Goal: Task Accomplishment & Management: Use online tool/utility

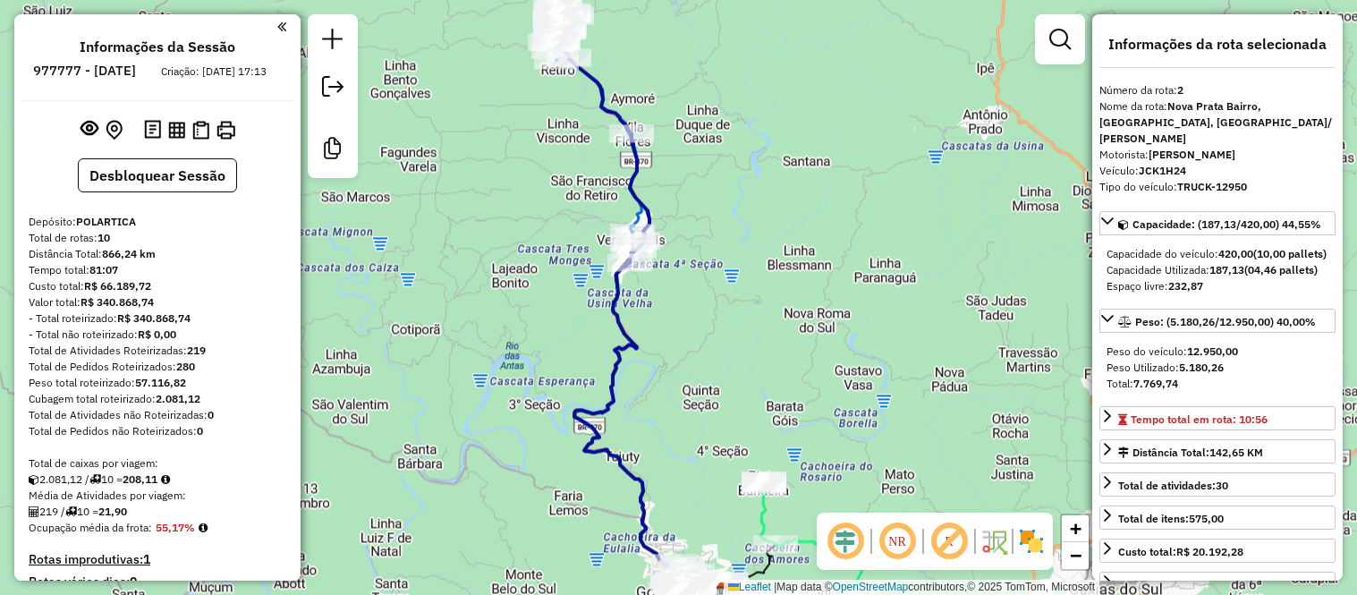
select select "*********"
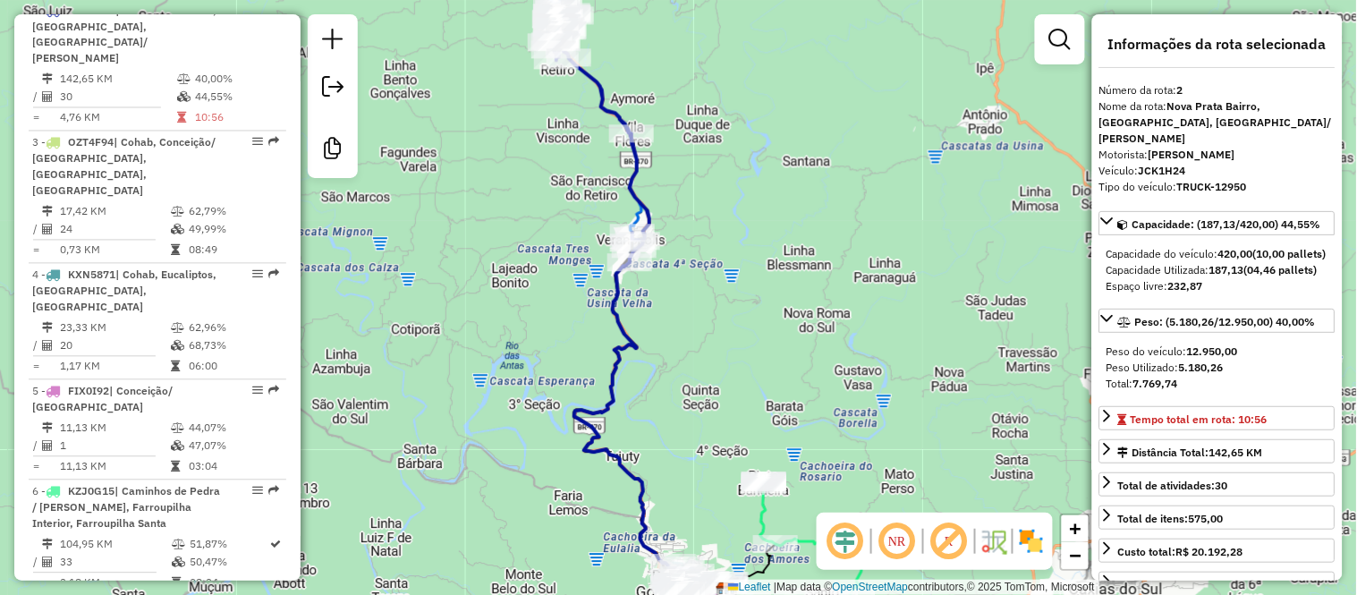
scroll to position [45, 0]
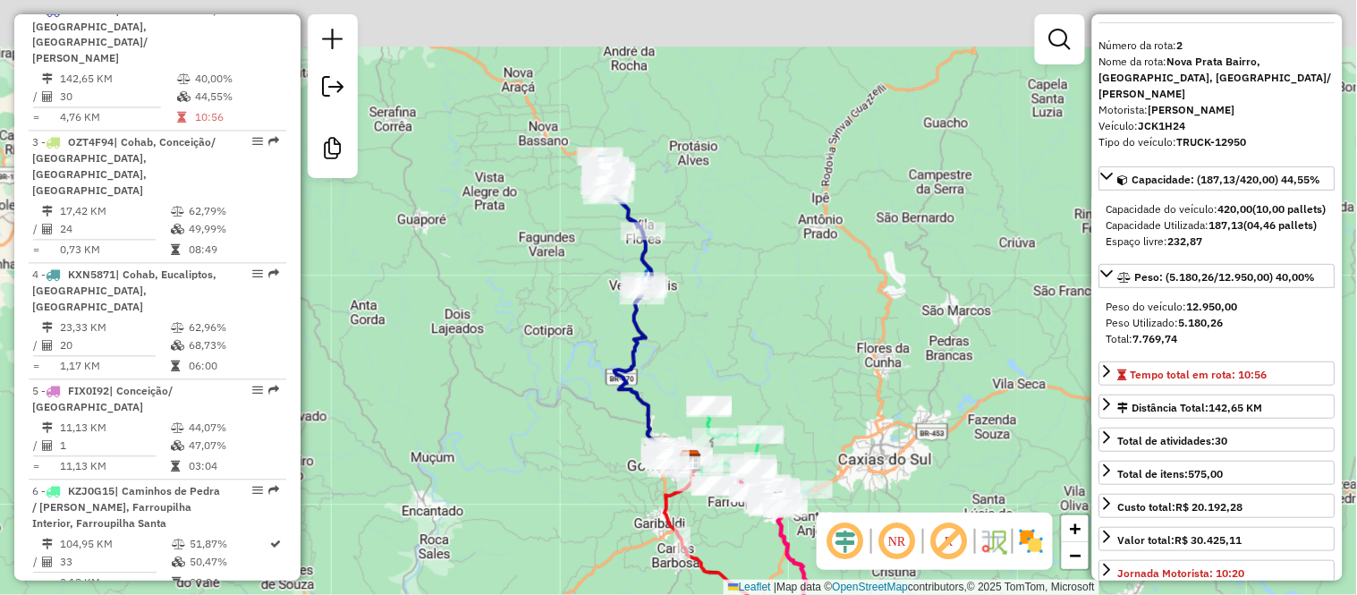
drag, startPoint x: 741, startPoint y: 92, endPoint x: 721, endPoint y: 217, distance: 125.9
click at [721, 217] on div "Rota 10 - Placa JDL7D21 7437 - WA ATACADO Rota 9 - Placa JDL7D19 9364 - KITREKO…" at bounding box center [678, 297] width 1357 height 595
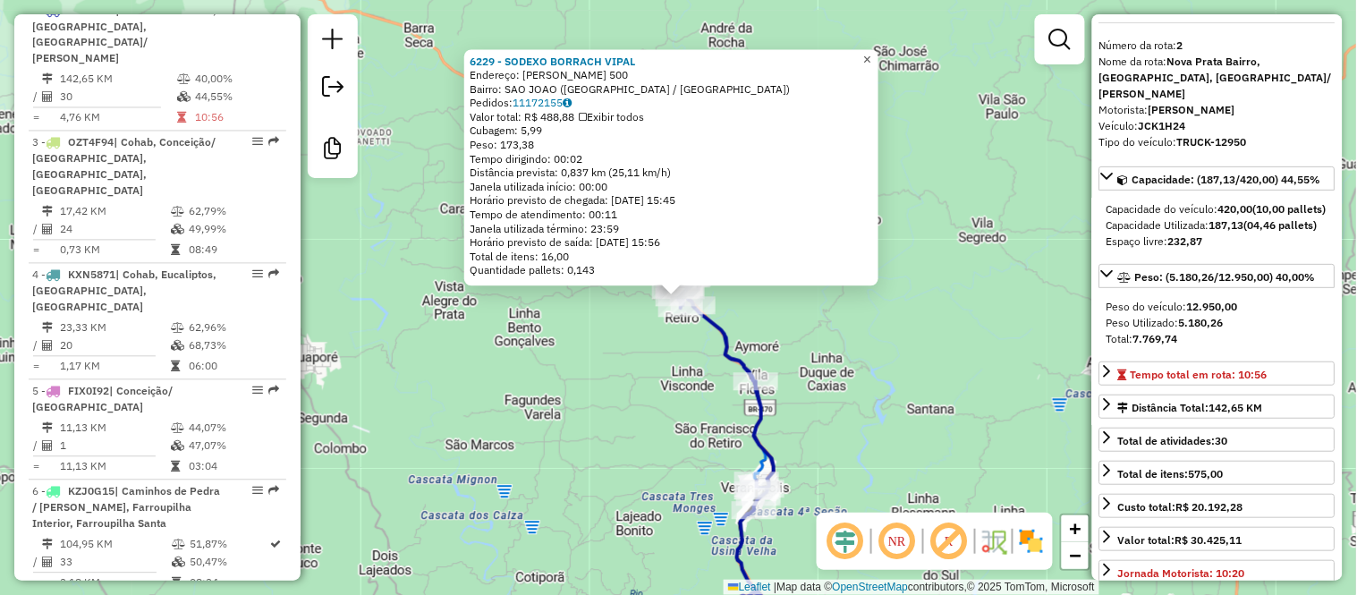
click at [879, 63] on link "×" at bounding box center [867, 59] width 21 height 21
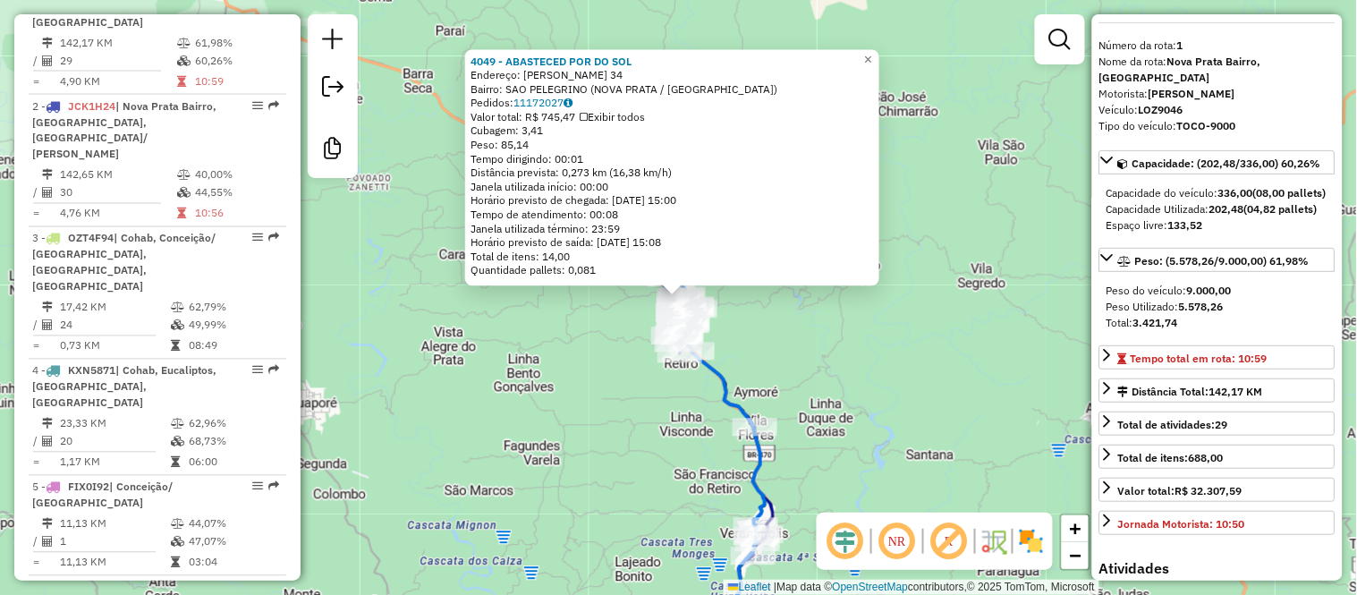
scroll to position [743, 0]
click at [879, 55] on link "×" at bounding box center [868, 59] width 21 height 21
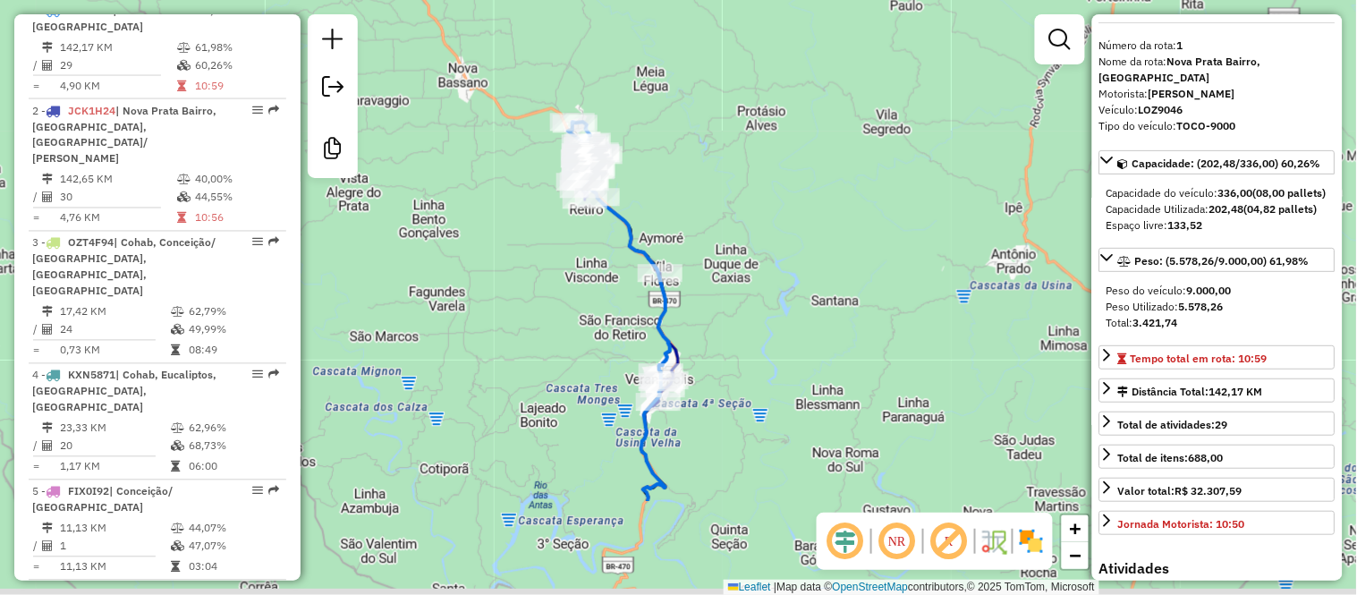
drag, startPoint x: 848, startPoint y: 405, endPoint x: 709, endPoint y: 102, distance: 333.5
click at [709, 104] on div "Janela de atendimento Grade de atendimento Capacidade Transportadoras Veículos …" at bounding box center [678, 297] width 1357 height 595
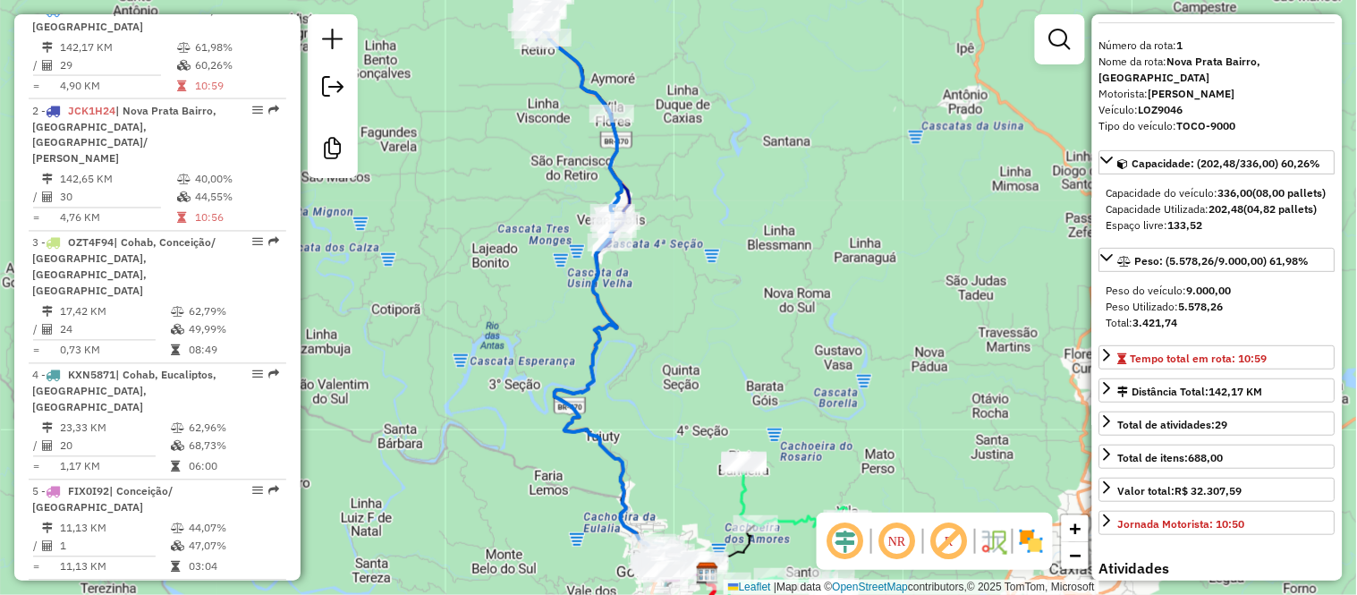
drag, startPoint x: 712, startPoint y: 272, endPoint x: 691, endPoint y: 139, distance: 135.0
click at [692, 143] on div "Janela de atendimento Grade de atendimento Capacidade Transportadoras Veículos …" at bounding box center [678, 297] width 1357 height 595
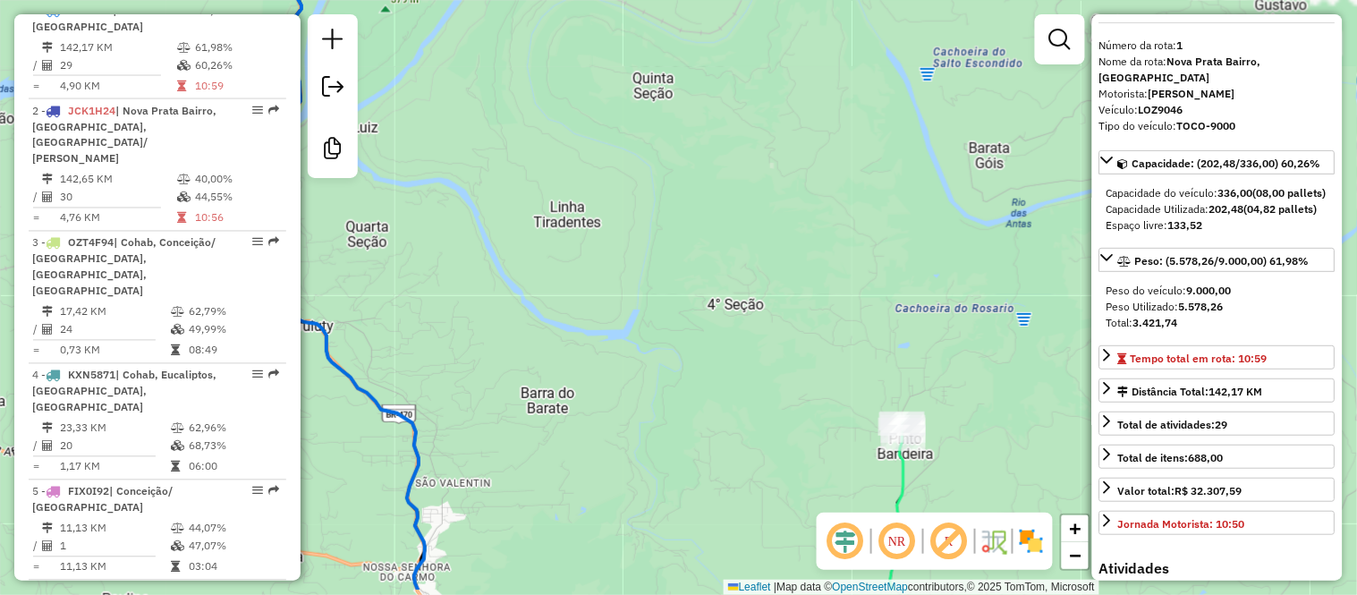
drag, startPoint x: 647, startPoint y: 379, endPoint x: 615, endPoint y: 89, distance: 291.6
click at [615, 92] on div "Janela de atendimento Grade de atendimento Capacidade Transportadoras Veículos …" at bounding box center [678, 297] width 1357 height 595
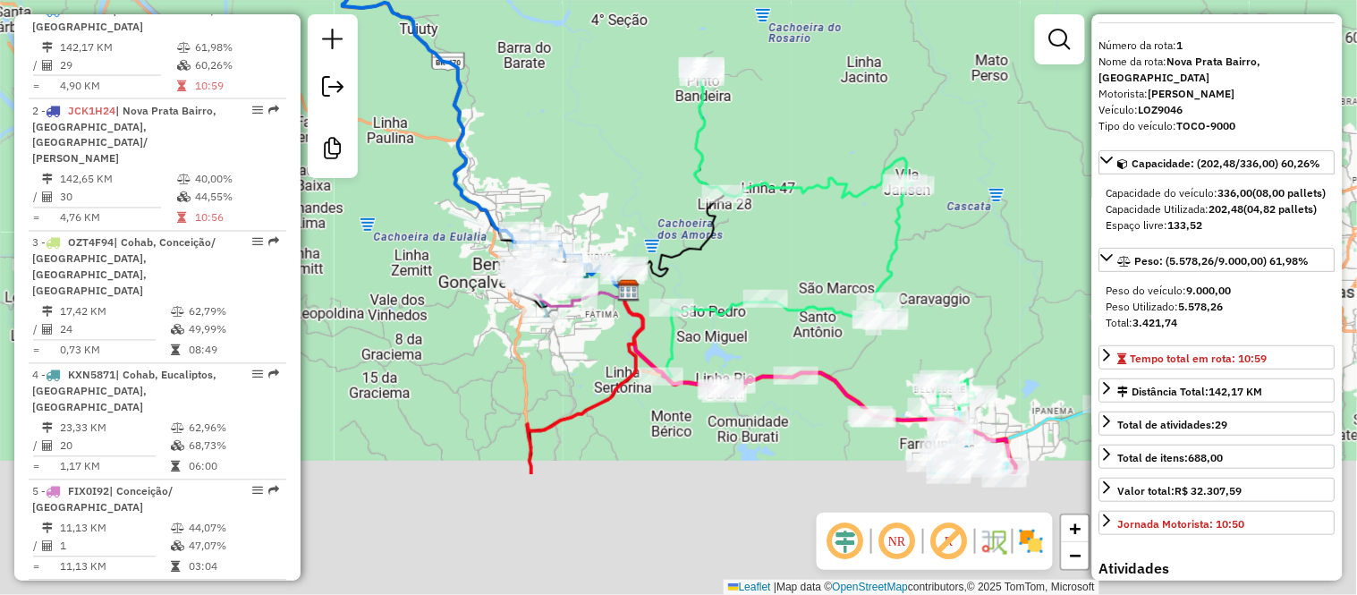
drag, startPoint x: 660, startPoint y: 367, endPoint x: 604, endPoint y: 170, distance: 204.7
click at [605, 173] on div "Janela de atendimento Grade de atendimento Capacidade Transportadoras Veículos …" at bounding box center [678, 297] width 1357 height 595
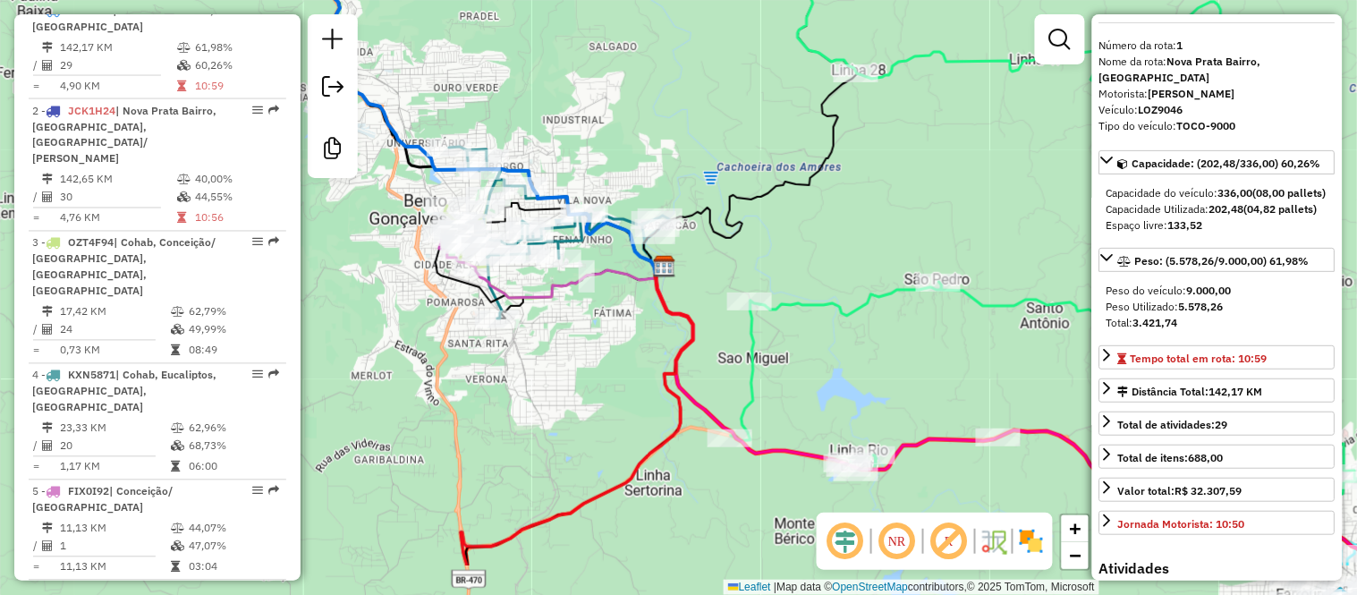
drag, startPoint x: 590, startPoint y: 234, endPoint x: 568, endPoint y: 149, distance: 87.9
click at [573, 140] on div "Janela de atendimento Grade de atendimento Capacidade Transportadoras Veículos …" at bounding box center [678, 297] width 1357 height 595
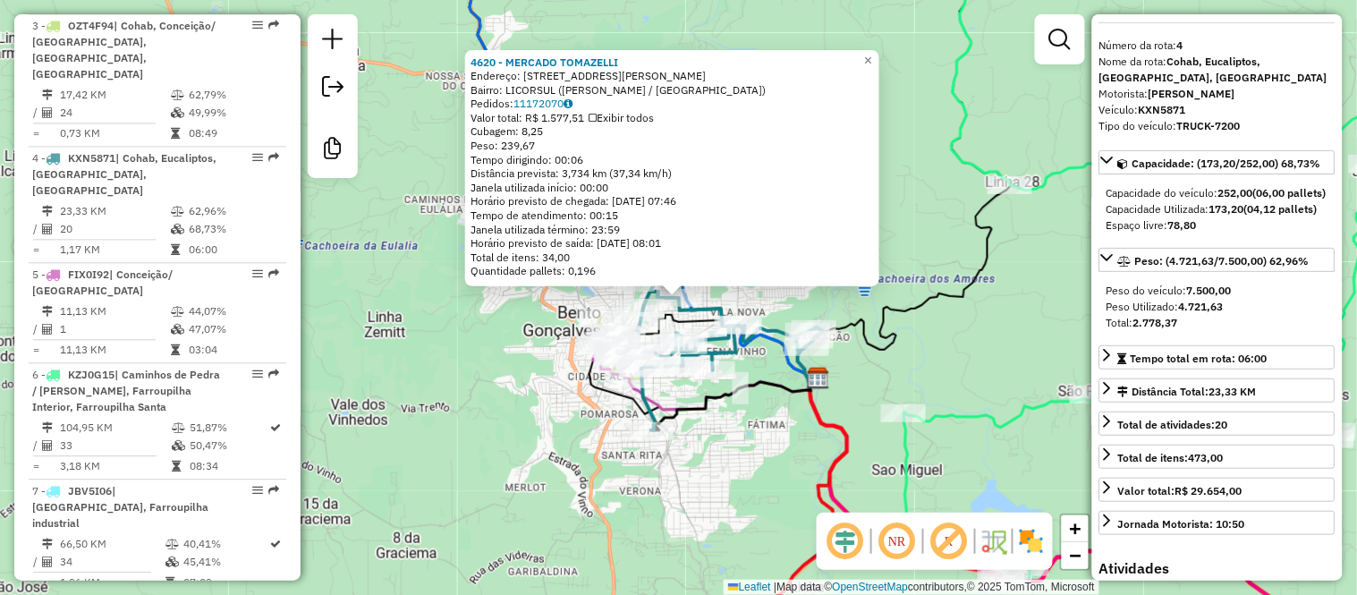
scroll to position [1075, 0]
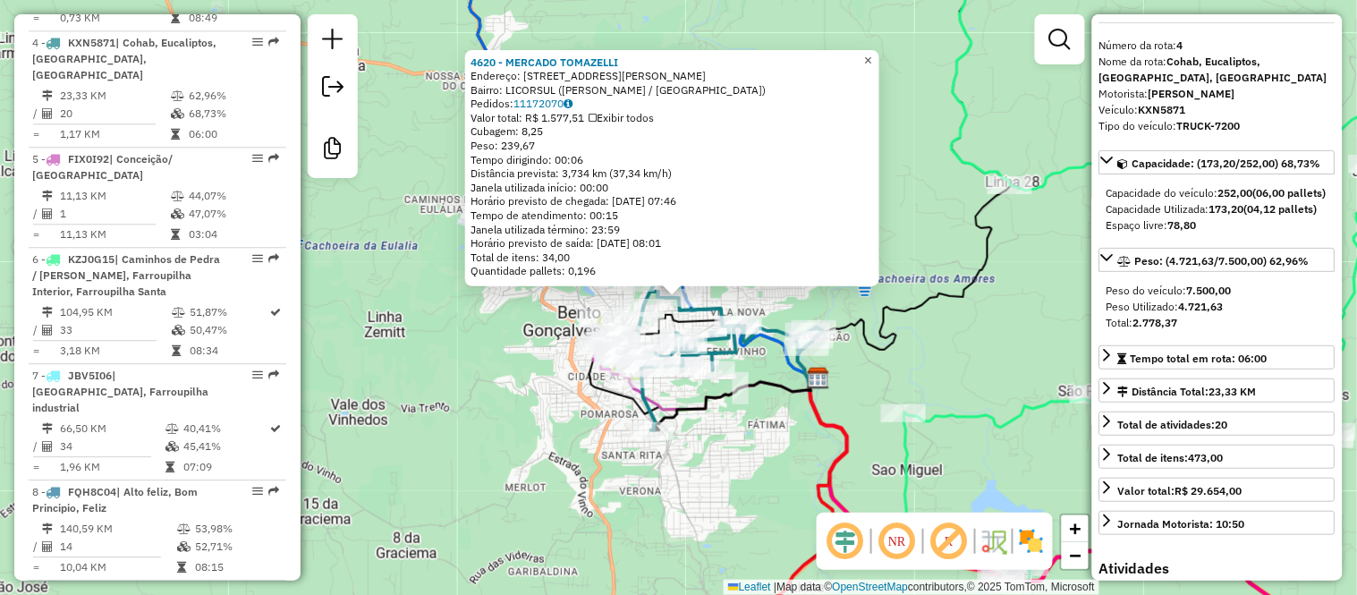
click at [872, 52] on span "×" at bounding box center [868, 59] width 8 height 15
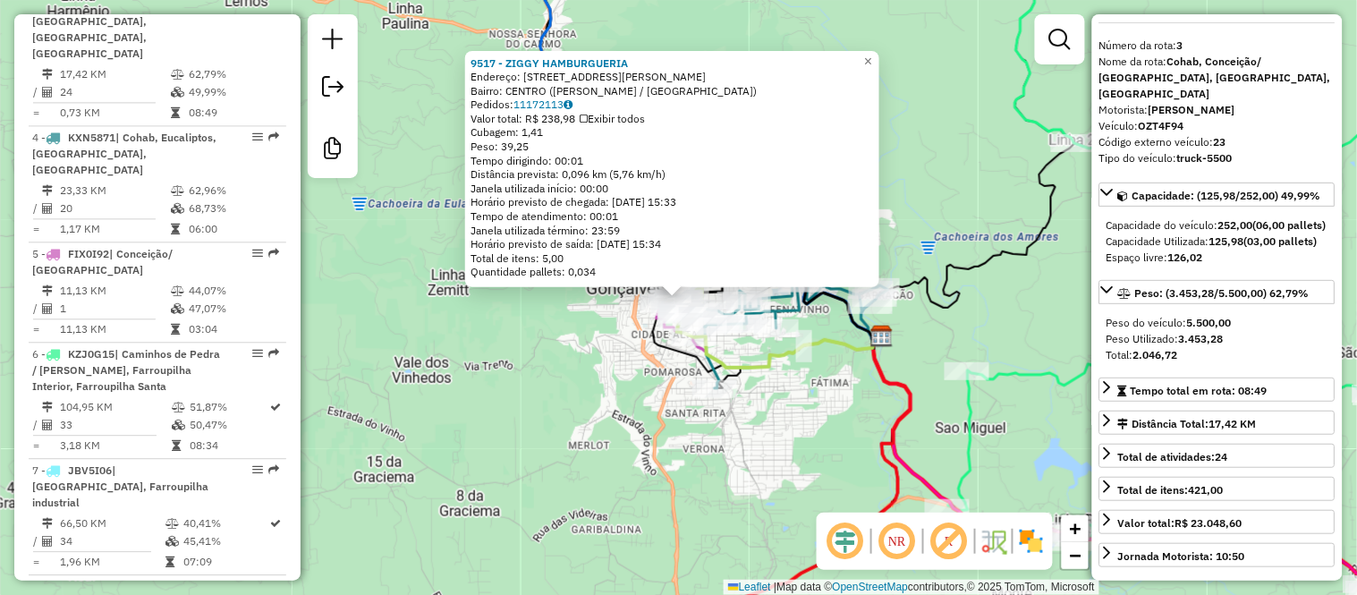
scroll to position [959, 0]
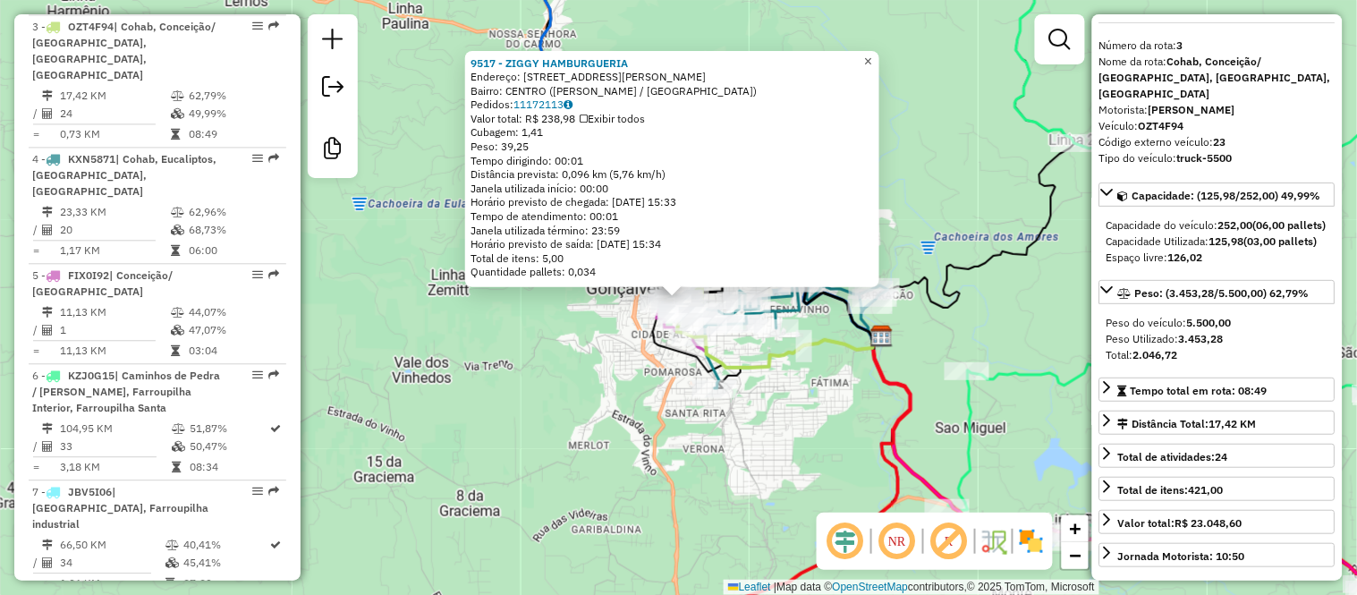
click at [872, 60] on span "×" at bounding box center [868, 60] width 8 height 15
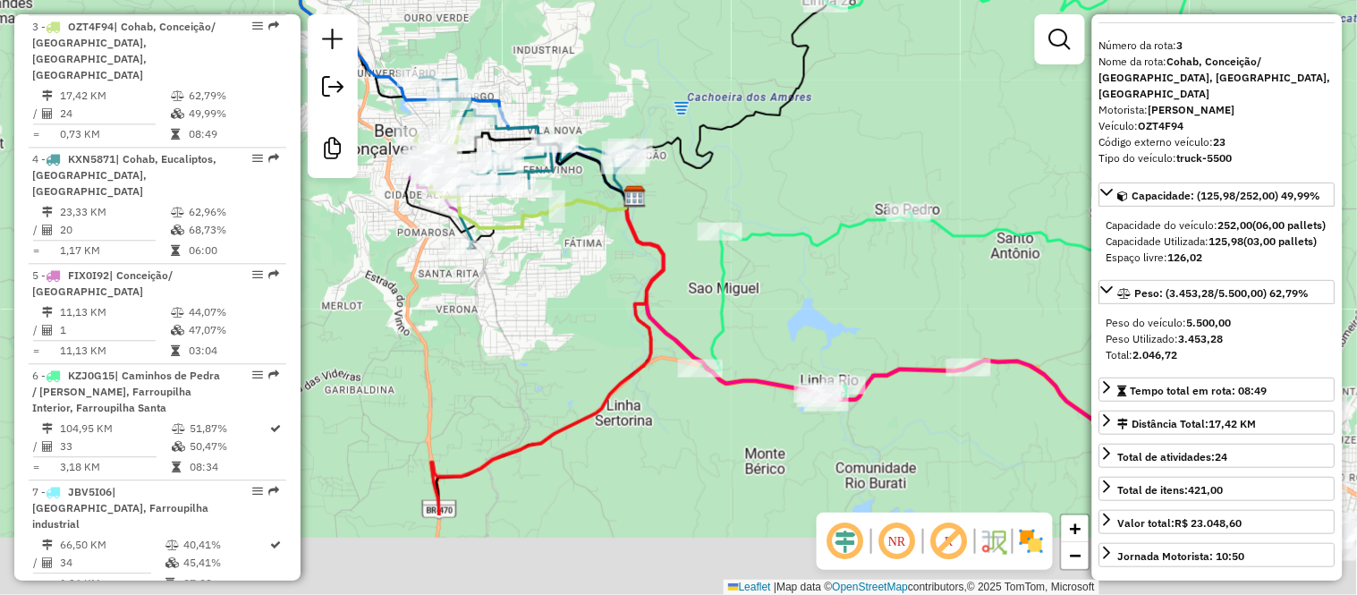
drag, startPoint x: 859, startPoint y: 170, endPoint x: 598, endPoint y: 16, distance: 303.2
click at [600, 18] on div "Janela de atendimento Grade de atendimento Capacidade Transportadoras Veículos …" at bounding box center [678, 297] width 1357 height 595
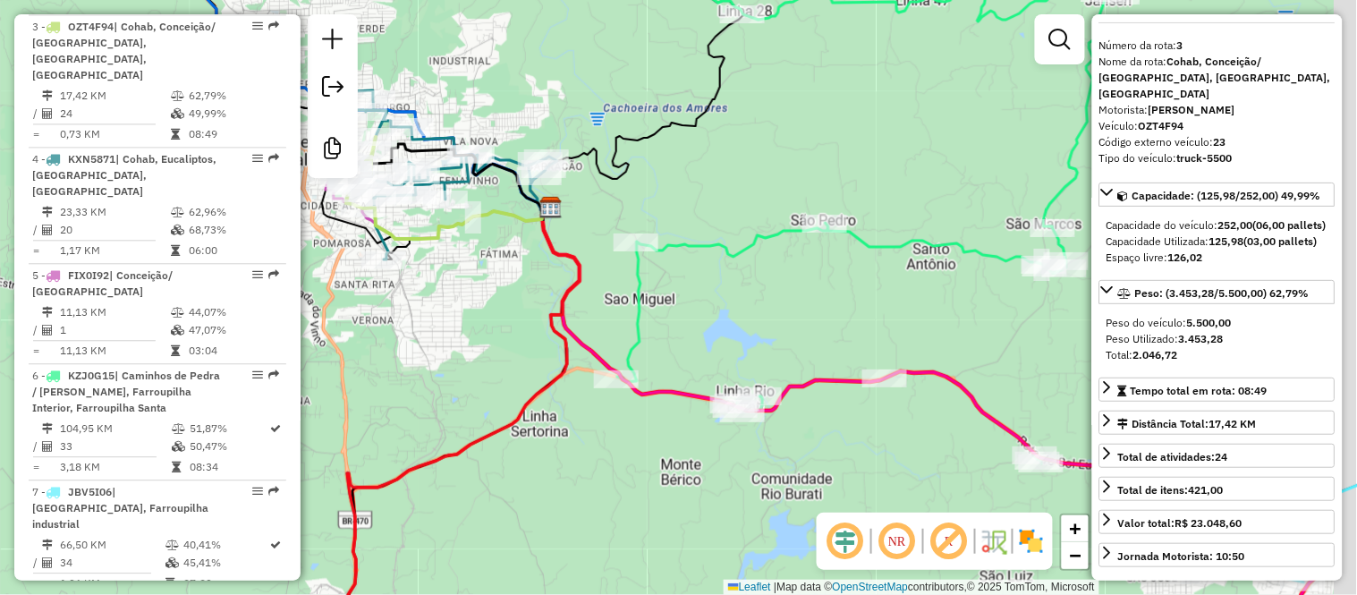
drag, startPoint x: 621, startPoint y: 42, endPoint x: 516, endPoint y: 79, distance: 110.9
click at [516, 79] on div "Janela de atendimento Grade de atendimento Capacidade Transportadoras Veículos …" at bounding box center [678, 297] width 1357 height 595
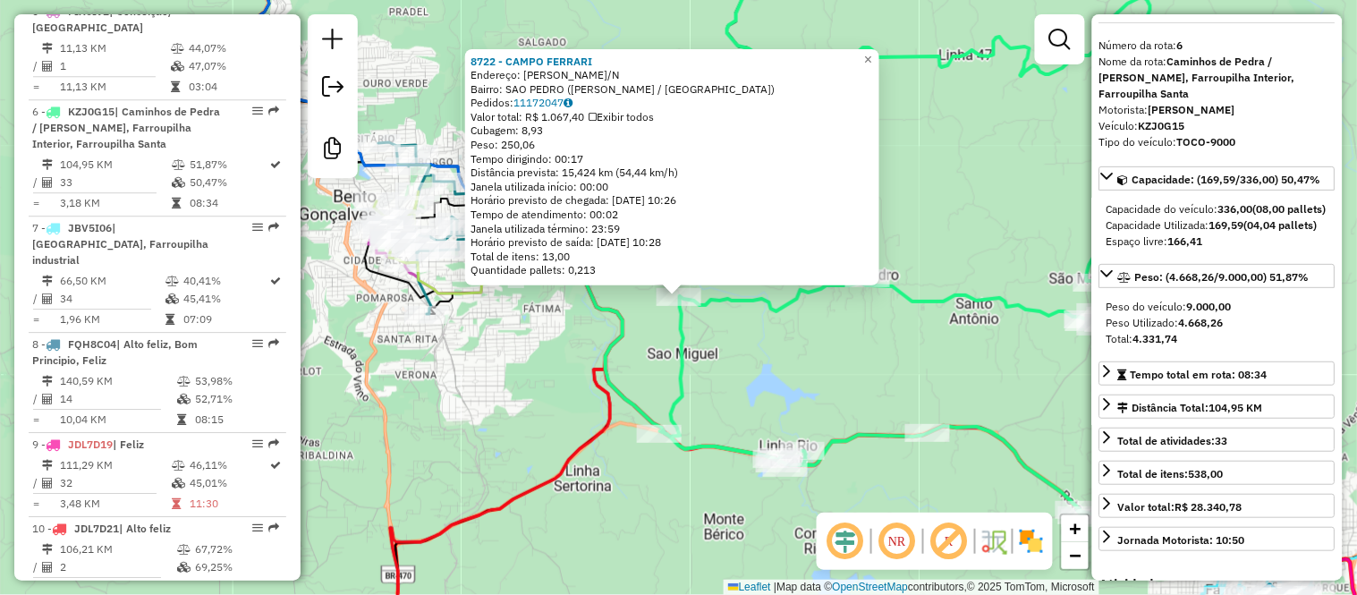
scroll to position [1223, 0]
click at [872, 55] on span "×" at bounding box center [868, 59] width 8 height 15
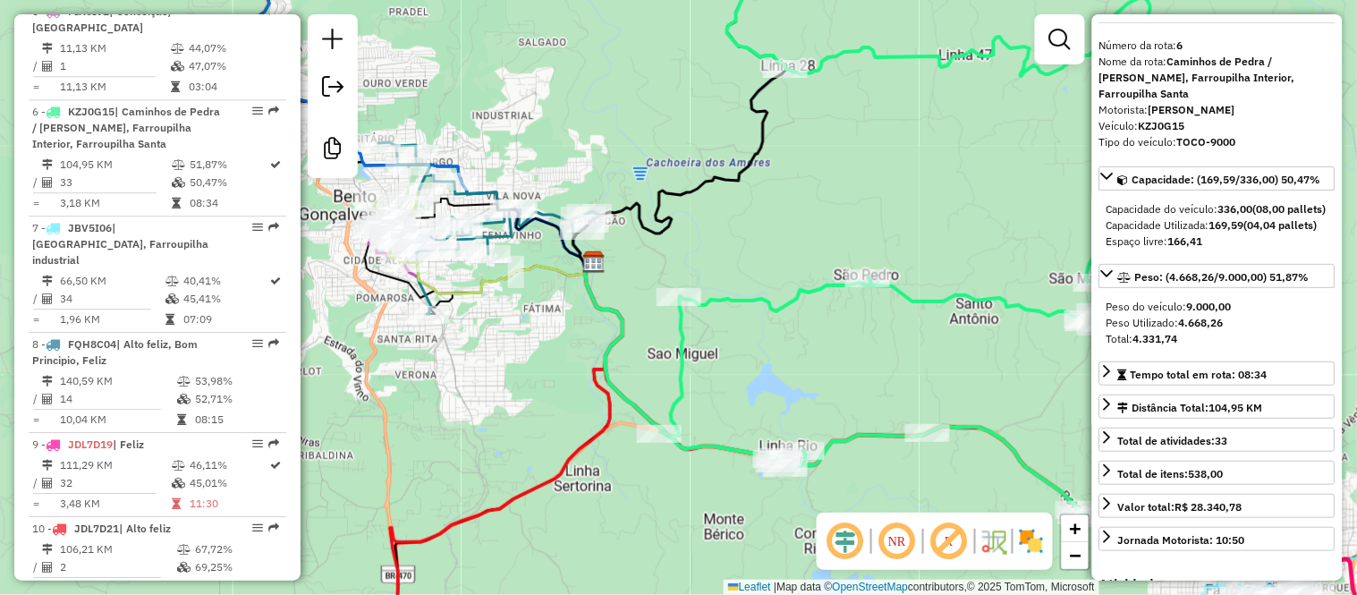
drag, startPoint x: 947, startPoint y: 166, endPoint x: 577, endPoint y: 152, distance: 369.7
click at [580, 153] on div "Janela de atendimento Grade de atendimento Capacidade Transportadoras Veículos …" at bounding box center [678, 297] width 1357 height 595
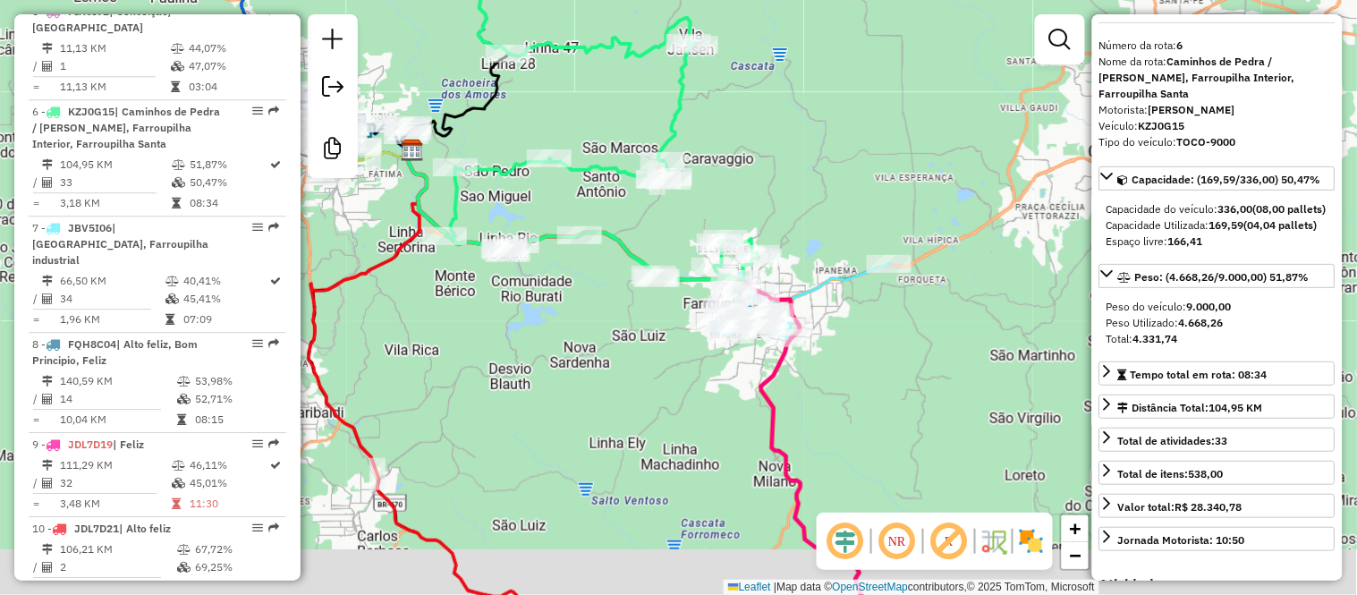
drag, startPoint x: 794, startPoint y: 188, endPoint x: 726, endPoint y: 113, distance: 101.9
click at [727, 97] on div "Janela de atendimento Grade de atendimento Capacidade Transportadoras Veículos …" at bounding box center [678, 297] width 1357 height 595
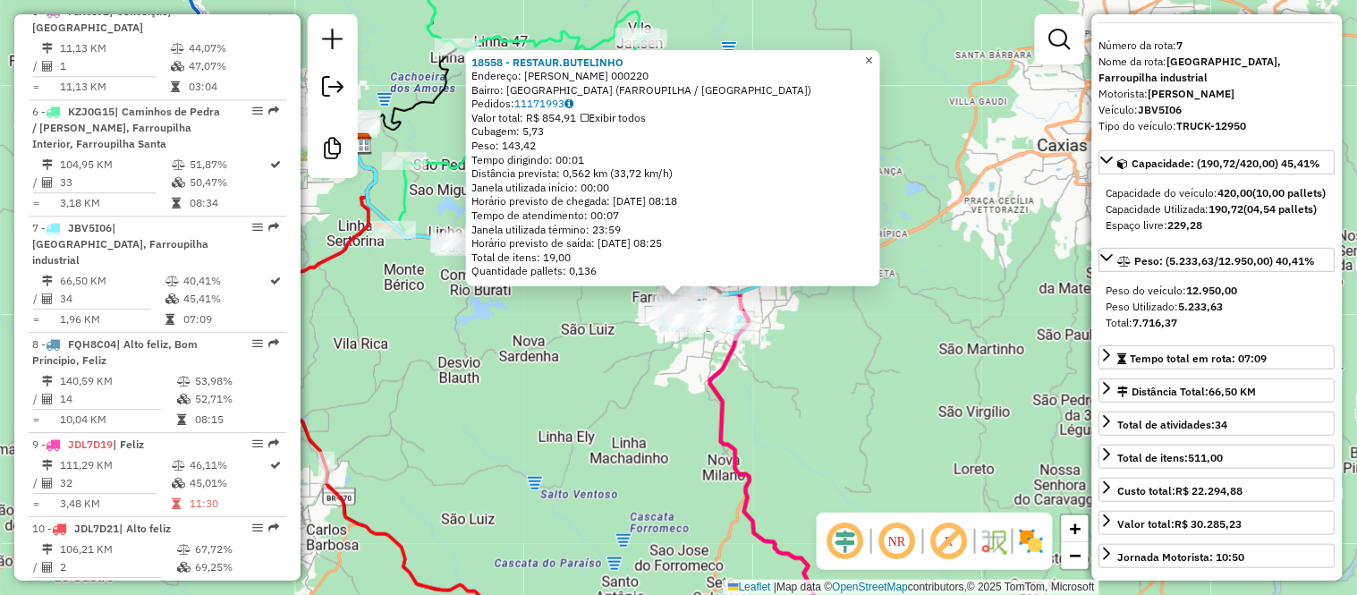
click at [873, 52] on span "×" at bounding box center [869, 59] width 8 height 15
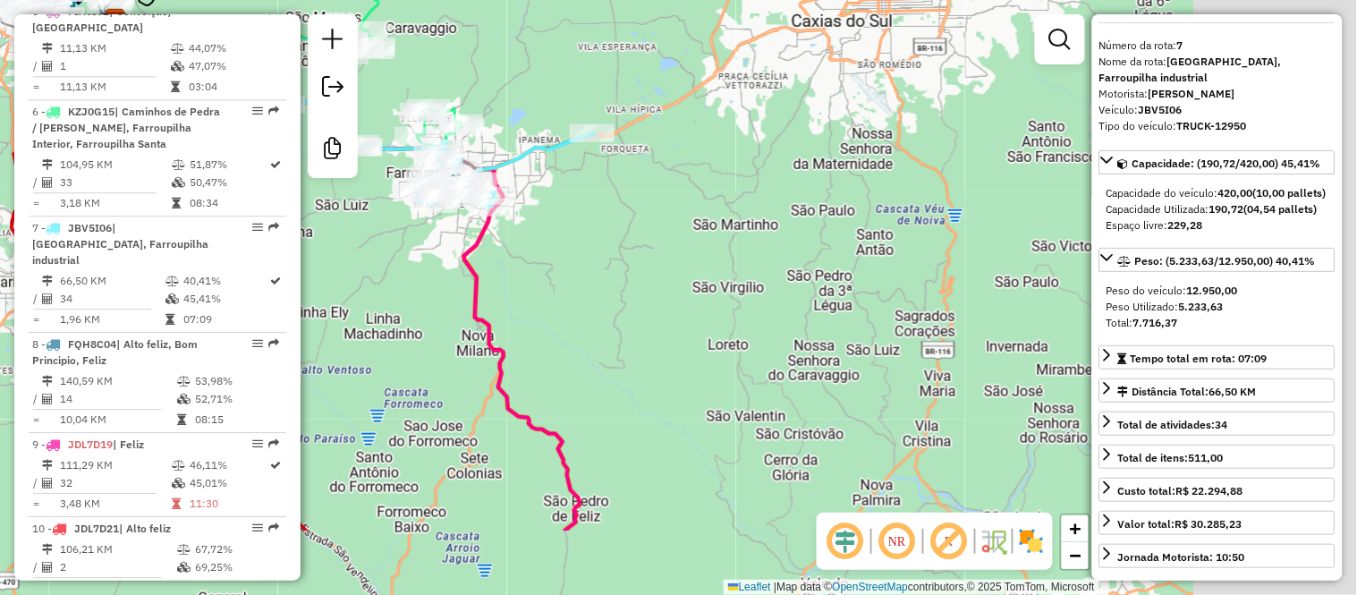
drag, startPoint x: 851, startPoint y: 183, endPoint x: 605, endPoint y: 59, distance: 275.7
click at [605, 59] on div "Janela de atendimento Grade de atendimento Capacidade Transportadoras Veículos …" at bounding box center [678, 297] width 1357 height 595
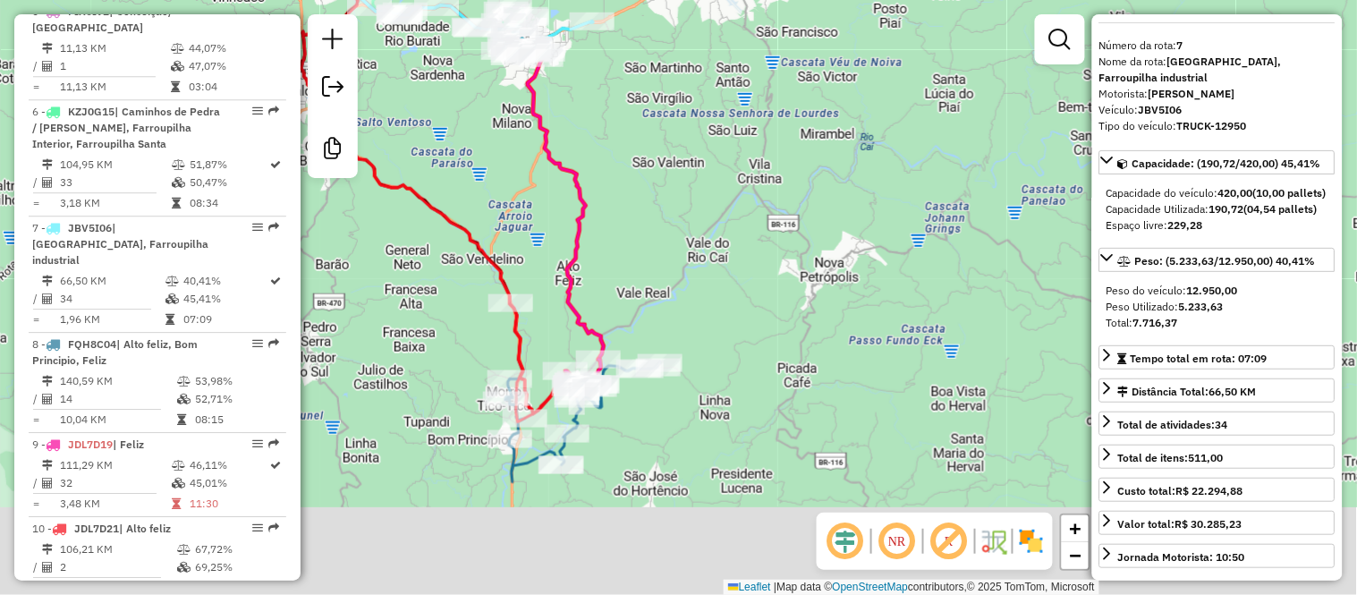
drag, startPoint x: 647, startPoint y: 298, endPoint x: 651, endPoint y: 148, distance: 150.4
click at [651, 149] on div "Janela de atendimento Grade de atendimento Capacidade Transportadoras Veículos …" at bounding box center [678, 297] width 1357 height 595
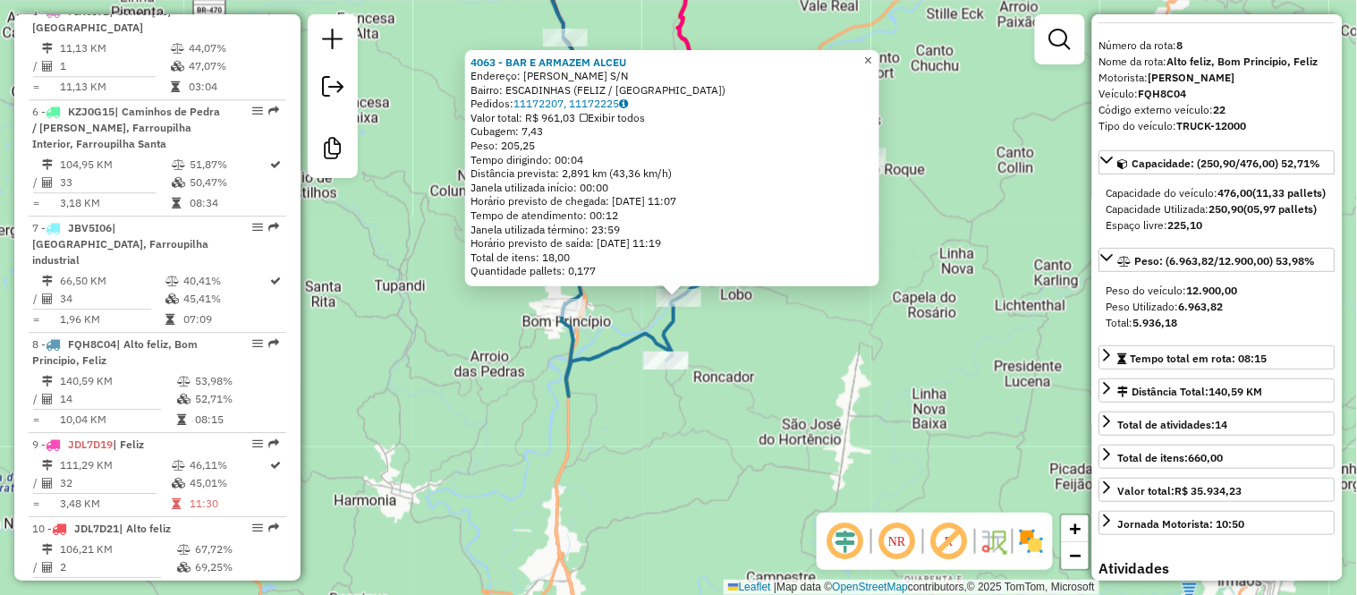
click at [874, 56] on link "×" at bounding box center [868, 60] width 21 height 21
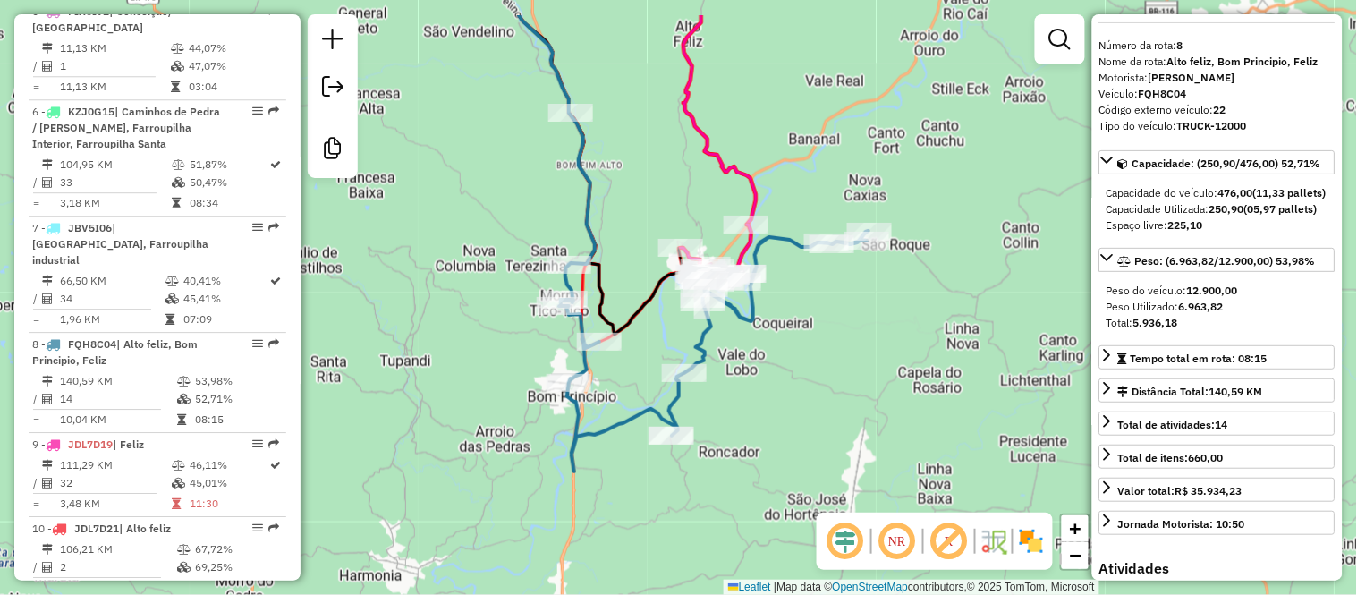
drag, startPoint x: 806, startPoint y: 83, endPoint x: 815, endPoint y: 182, distance: 98.8
click at [815, 182] on div "Janela de atendimento Grade de atendimento Capacidade Transportadoras Veículos …" at bounding box center [678, 297] width 1357 height 595
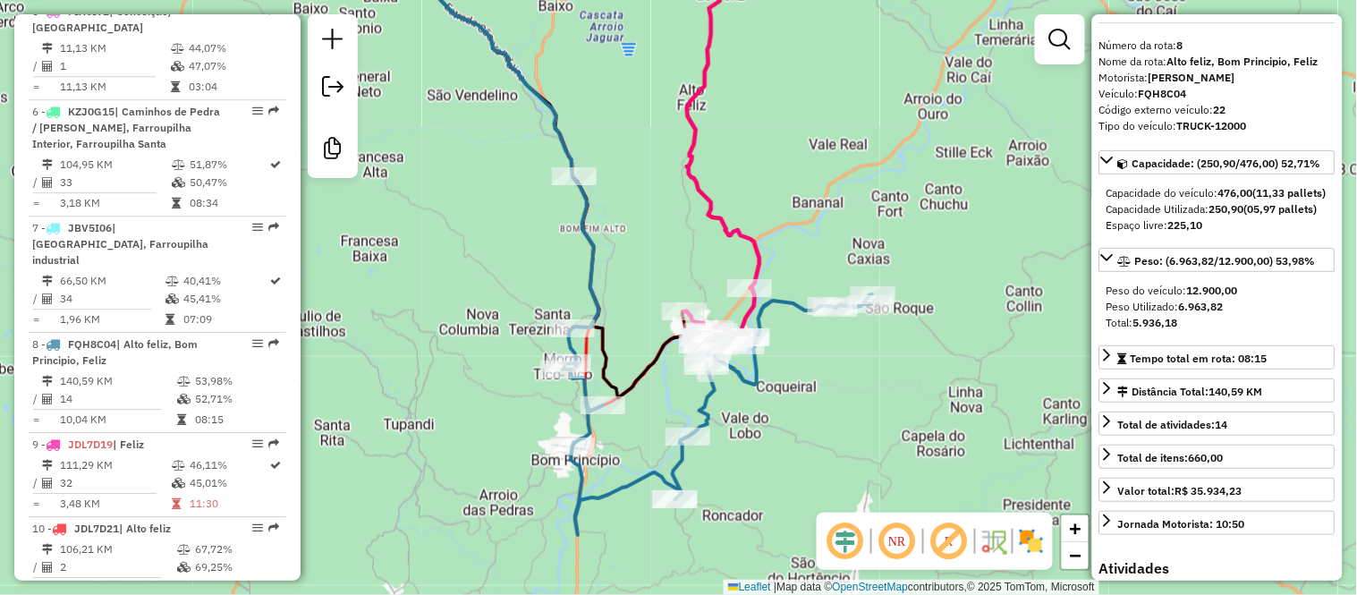
drag, startPoint x: 802, startPoint y: 110, endPoint x: 802, endPoint y: 166, distance: 55.5
click at [802, 166] on div "Janela de atendimento Grade de atendimento Capacidade Transportadoras Veículos …" at bounding box center [678, 297] width 1357 height 595
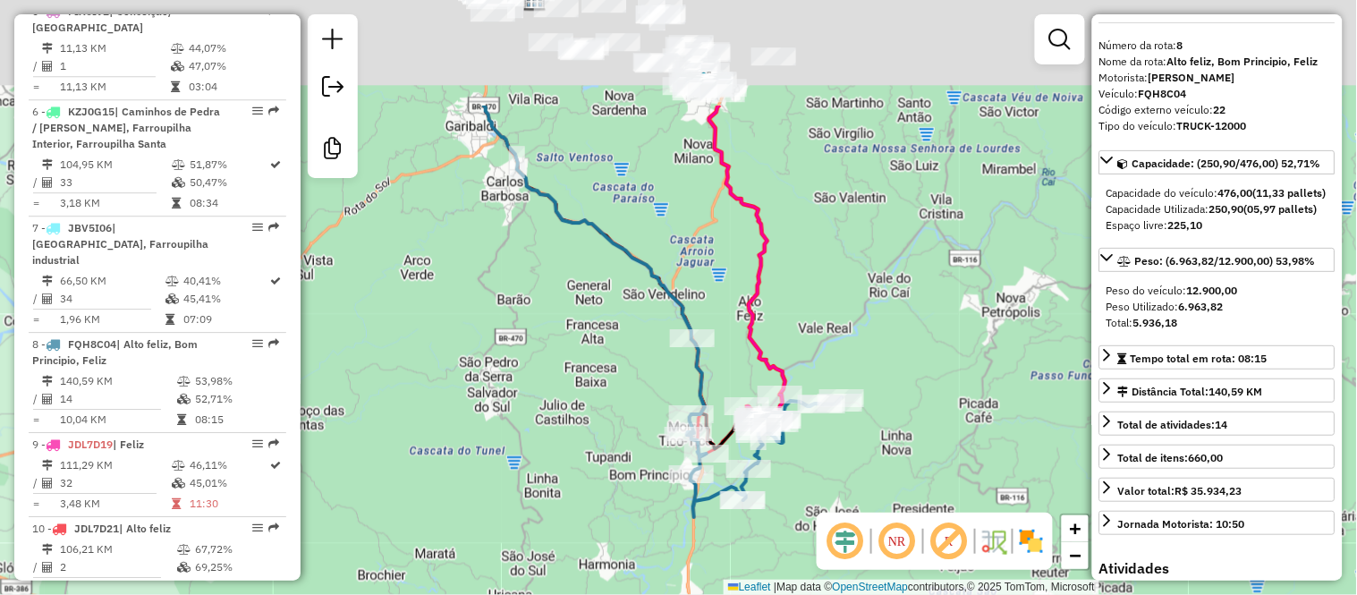
drag, startPoint x: 836, startPoint y: 69, endPoint x: 844, endPoint y: 280, distance: 211.3
click at [844, 280] on div "Janela de atendimento Grade de atendimento Capacidade Transportadoras Veículos …" at bounding box center [678, 297] width 1357 height 595
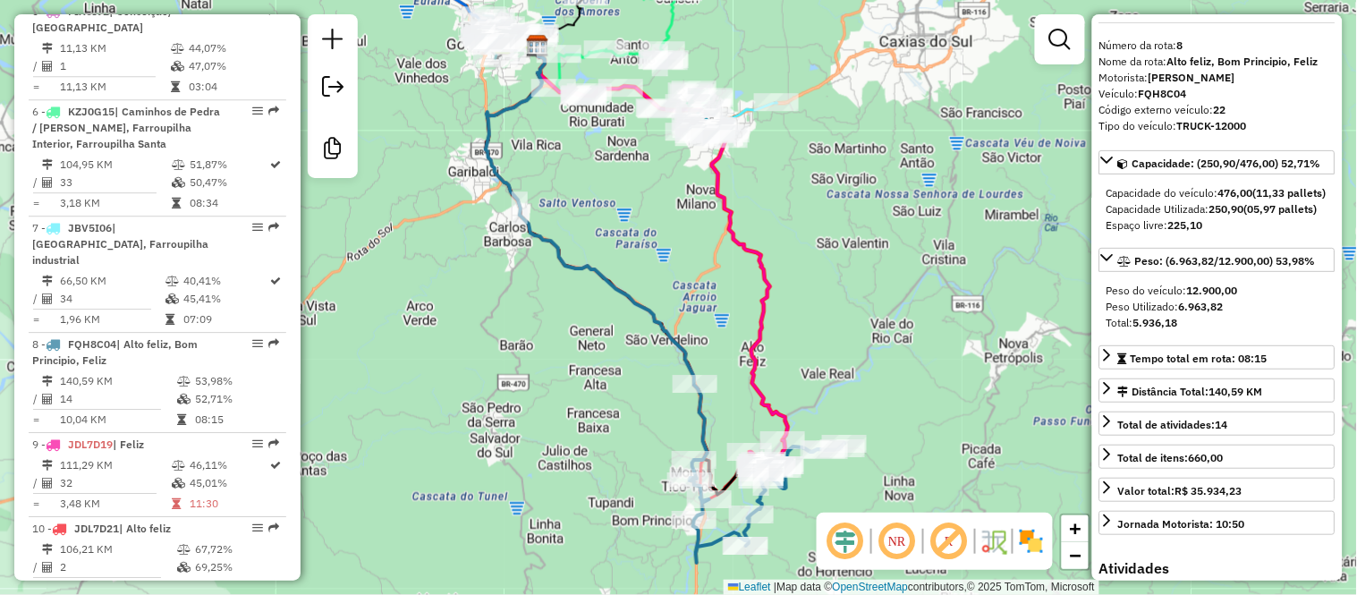
drag, startPoint x: 833, startPoint y: 155, endPoint x: 837, endPoint y: 296, distance: 141.4
click at [837, 296] on div "Janela de atendimento Grade de atendimento Capacidade Transportadoras Veículos …" at bounding box center [678, 297] width 1357 height 595
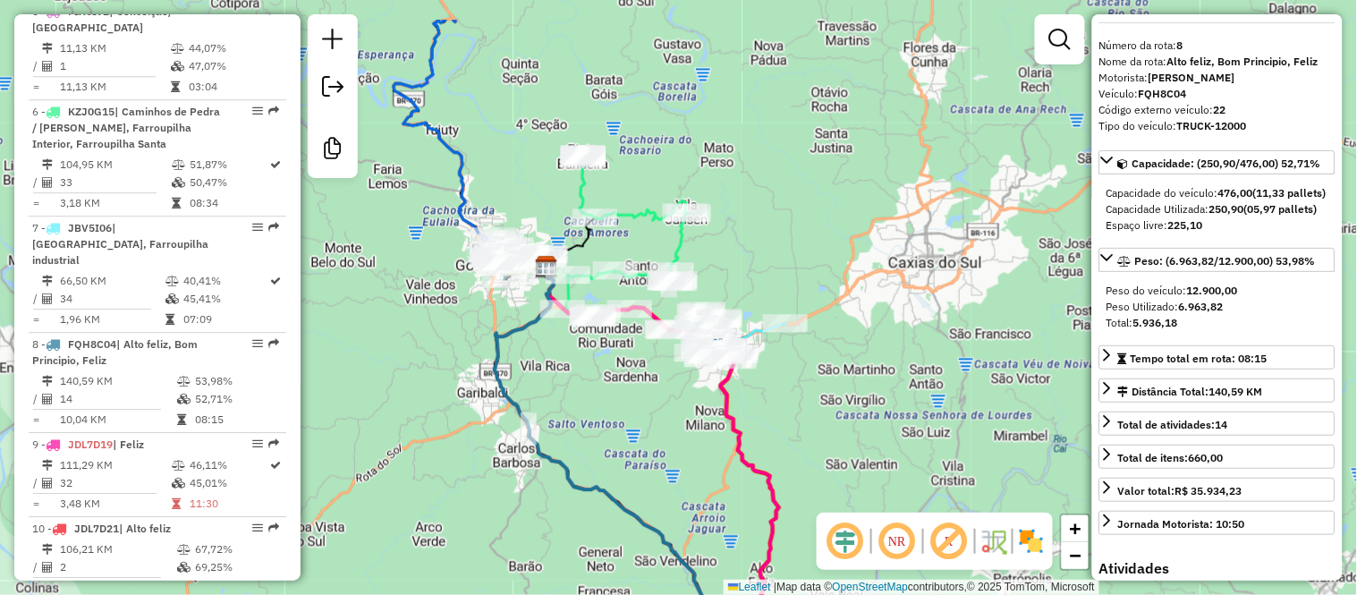
drag, startPoint x: 812, startPoint y: 115, endPoint x: 817, endPoint y: 194, distance: 79.7
click at [817, 194] on div "Janela de atendimento Grade de atendimento Capacidade Transportadoras Veículos …" at bounding box center [678, 297] width 1357 height 595
